Goal: Task Accomplishment & Management: Complete application form

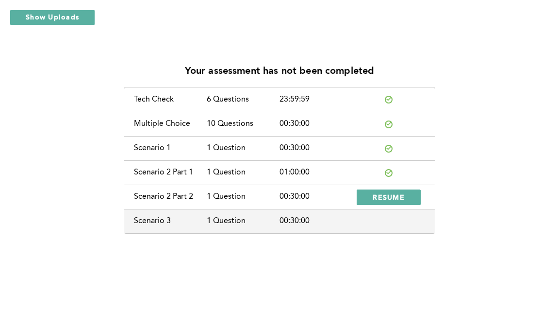
click at [396, 193] on span "RESUME" at bounding box center [389, 196] width 32 height 9
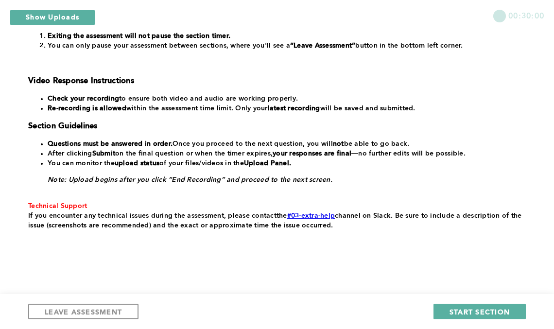
scroll to position [212, 0]
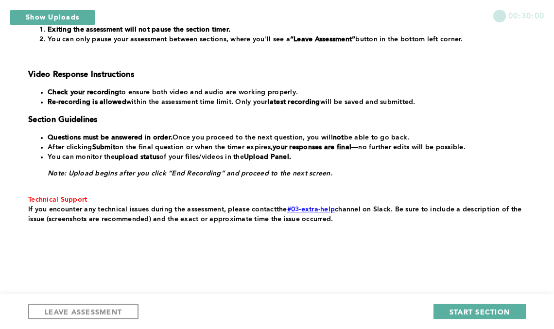
click at [449, 308] on button "START SECTION" at bounding box center [479, 312] width 92 height 16
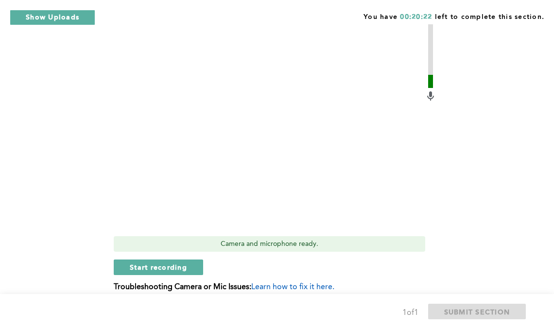
scroll to position [476, 0]
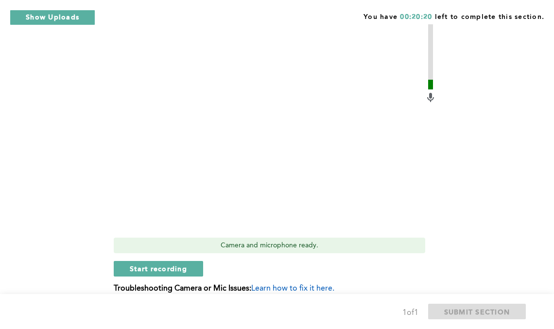
click at [123, 269] on button "Start recording" at bounding box center [158, 269] width 89 height 16
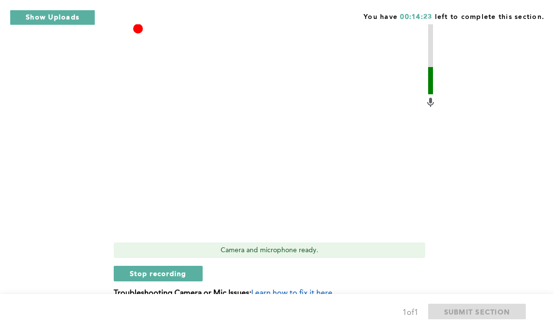
scroll to position [472, 0]
click at [130, 268] on span "Stop recording" at bounding box center [158, 272] width 57 height 9
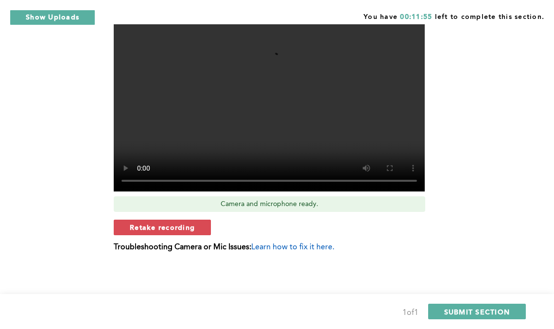
scroll to position [518, 0]
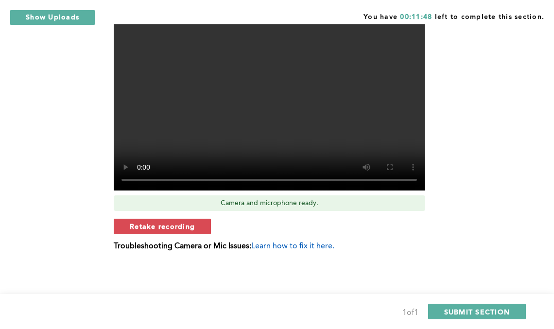
click at [521, 307] on button "SUBMIT SECTION" at bounding box center [477, 312] width 98 height 16
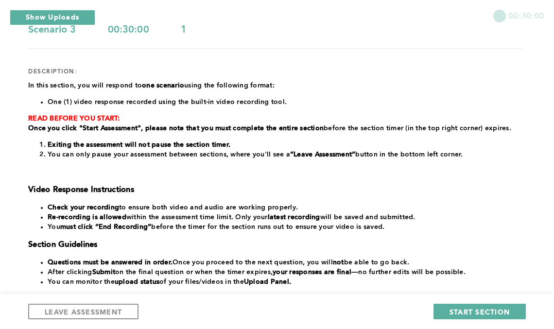
scroll to position [222, 0]
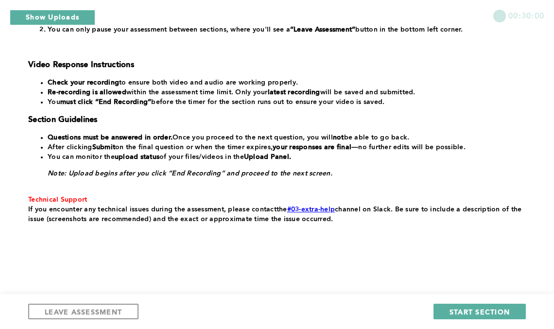
drag, startPoint x: 0, startPoint y: 10, endPoint x: 355, endPoint y: 137, distance: 376.7
click at [355, 137] on li "Questions must be answered in order. Once you proceed to the next question, you…" at bounding box center [285, 138] width 474 height 10
click at [480, 315] on span "START SECTION" at bounding box center [479, 311] width 60 height 9
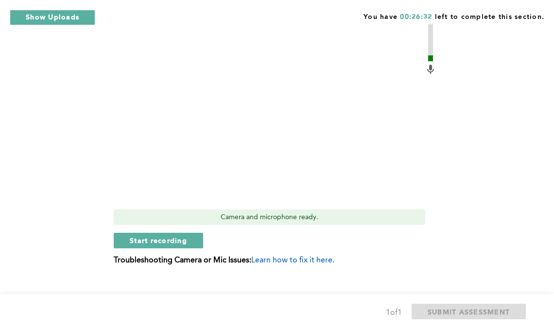
scroll to position [328, 0]
click at [126, 232] on button "Start recording" at bounding box center [158, 240] width 89 height 16
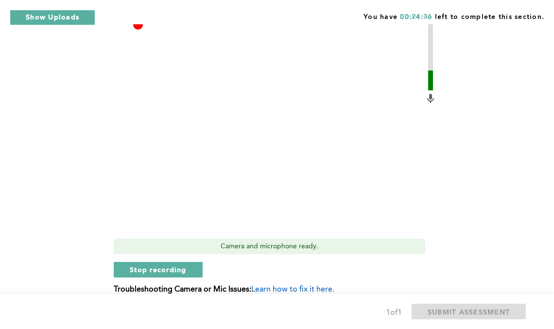
scroll to position [289, 0]
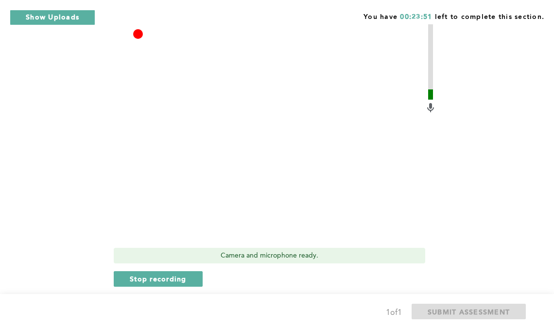
click at [150, 274] on span "Stop recording" at bounding box center [158, 278] width 57 height 9
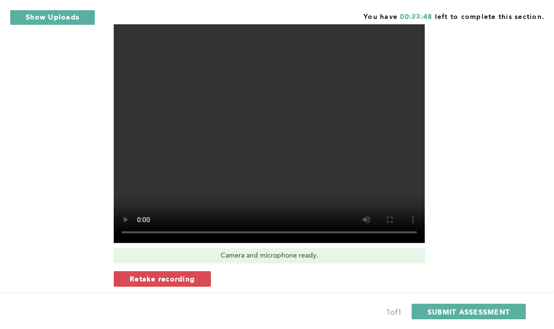
click at [150, 274] on span "Retake recording" at bounding box center [162, 278] width 65 height 9
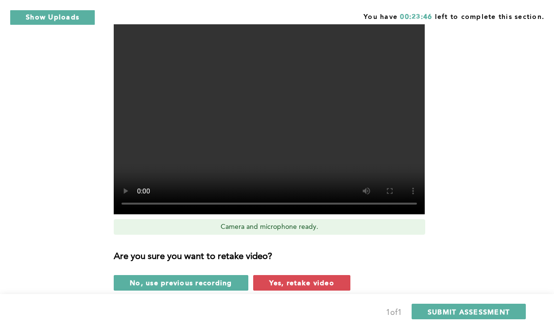
scroll to position [360, 0]
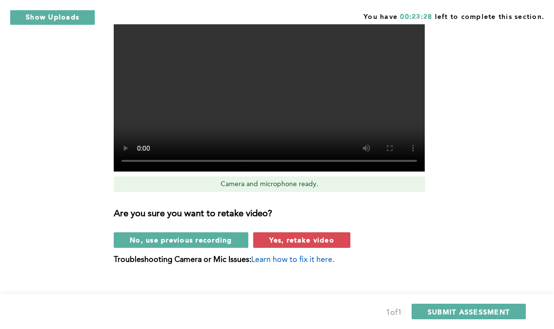
click at [277, 235] on span "Yes, retake video" at bounding box center [301, 239] width 65 height 9
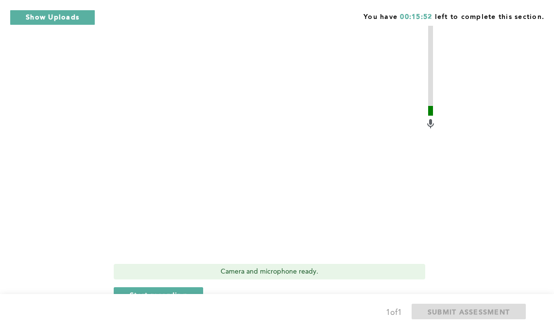
scroll to position [289, 0]
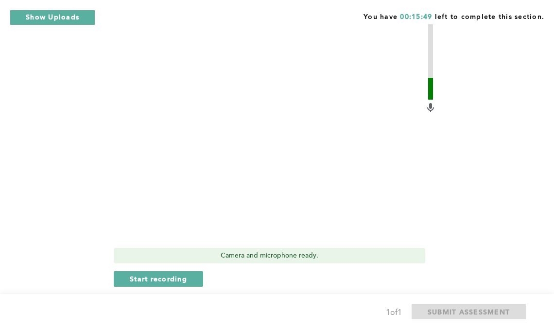
click at [160, 274] on span "Start recording" at bounding box center [158, 278] width 57 height 9
click at [131, 274] on span "Stop recording" at bounding box center [158, 278] width 57 height 9
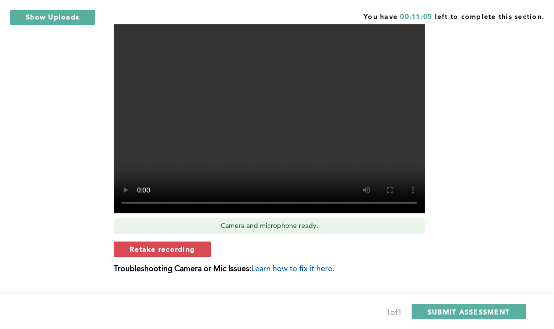
scroll to position [328, 0]
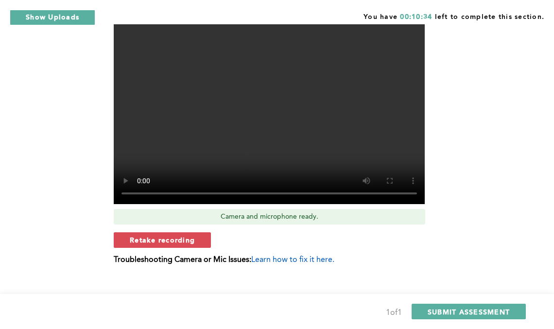
click at [449, 309] on span "SUBMIT ASSESSMENT" at bounding box center [468, 311] width 82 height 9
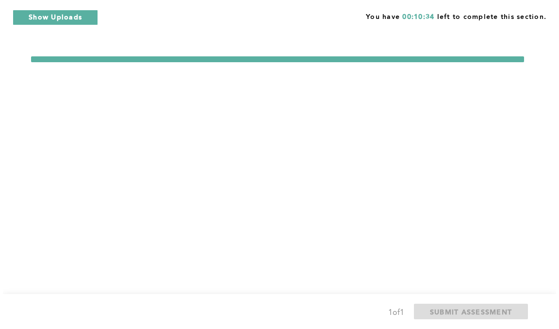
scroll to position [0, 0]
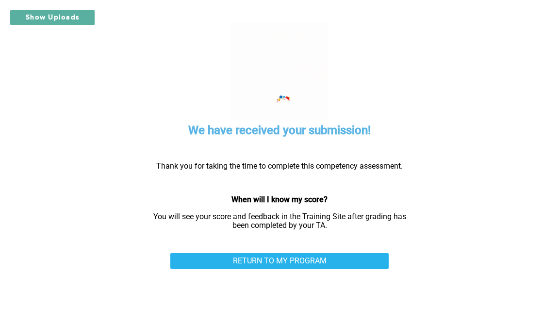
click at [308, 259] on link "RETURN TO MY PROGRAM" at bounding box center [279, 261] width 219 height 16
